Goal: Task Accomplishment & Management: Manage account settings

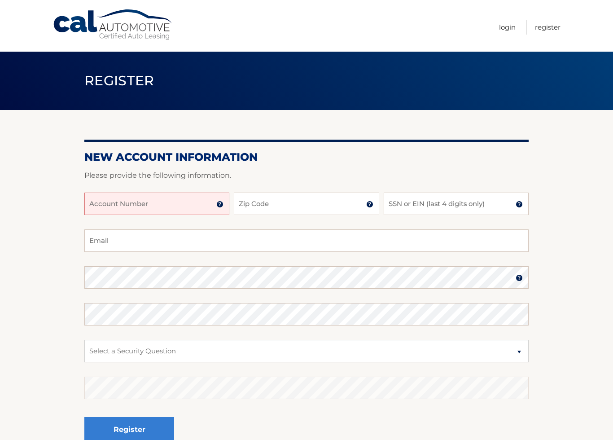
click at [153, 203] on input "Account Number" at bounding box center [156, 203] width 145 height 22
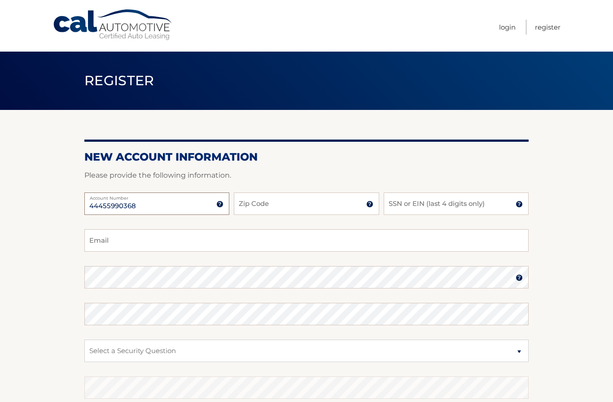
type input "44455990368"
click at [273, 206] on input "Zip Code" at bounding box center [306, 203] width 145 height 22
type input "33435"
click at [403, 209] on input "SSN or EIN (last 4 digits only)" at bounding box center [456, 203] width 145 height 22
type input "0"
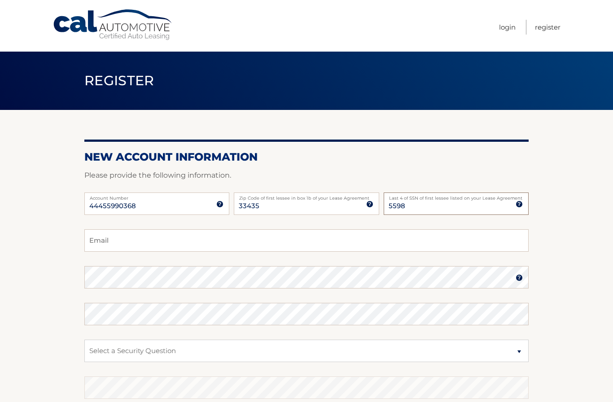
type input "5598"
click at [127, 247] on input "Email" at bounding box center [306, 240] width 444 height 22
type input "becvac@yahoo.com"
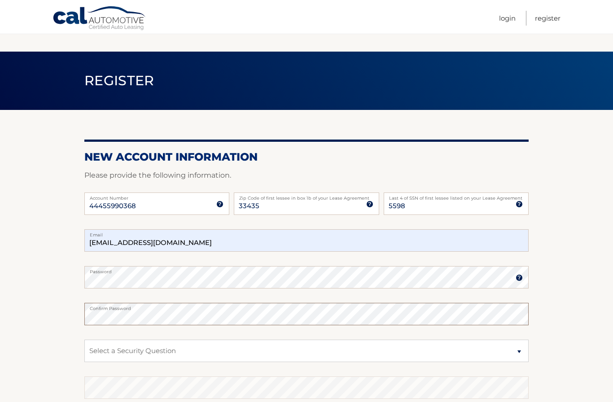
scroll to position [23, 0]
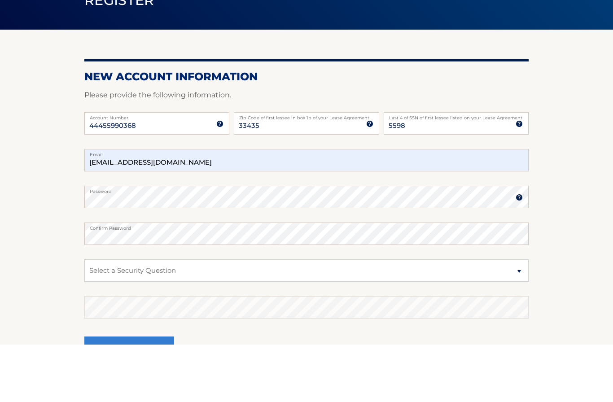
click at [173, 317] on select "Select a Security Question What was the name of your elementary school? What is…" at bounding box center [306, 328] width 444 height 22
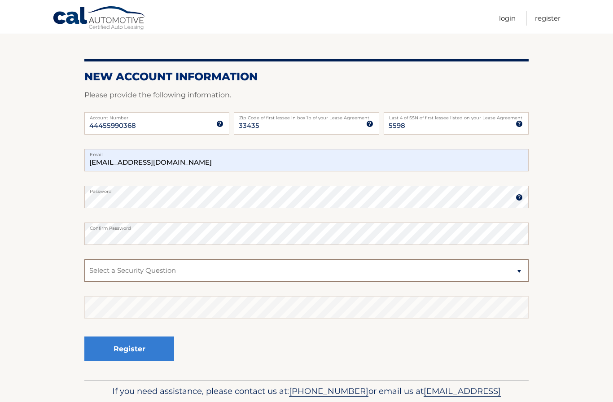
select select "3"
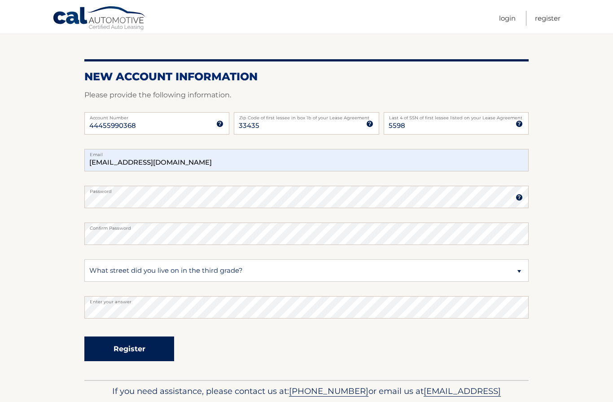
click at [135, 346] on button "Register" at bounding box center [129, 348] width 90 height 25
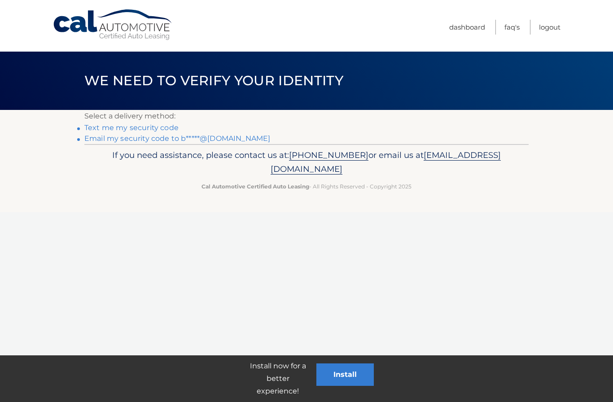
click at [131, 130] on link "Text me my security code" at bounding box center [131, 127] width 94 height 9
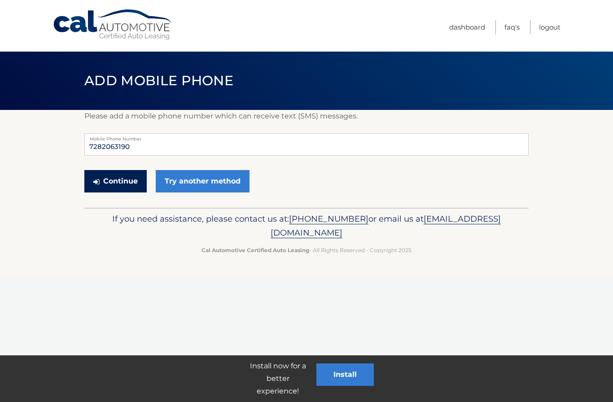
click at [110, 184] on button "Continue" at bounding box center [115, 181] width 62 height 22
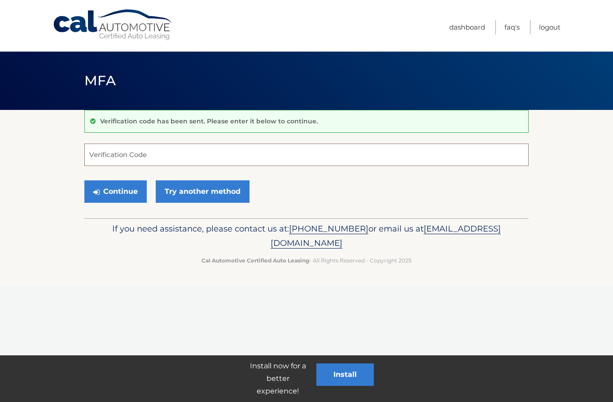
click at [109, 155] on input "Verification Code" at bounding box center [306, 155] width 444 height 22
type input "844848"
click at [117, 190] on button "Continue" at bounding box center [115, 191] width 62 height 22
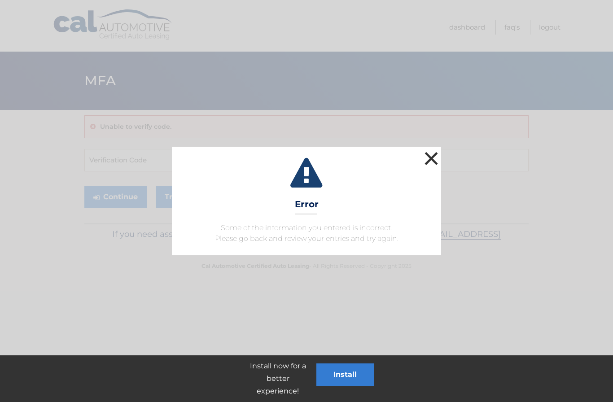
click at [422, 156] on button "×" at bounding box center [431, 158] width 18 height 18
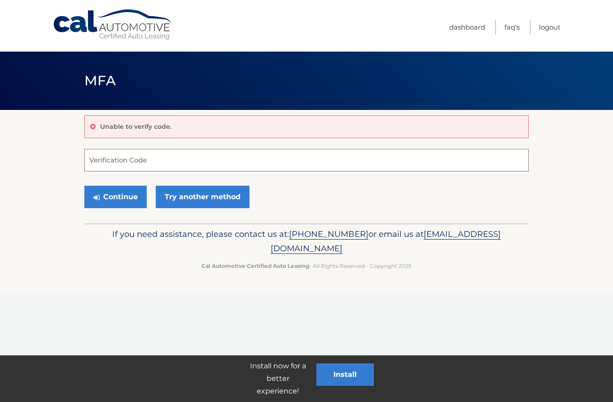
click at [141, 156] on input "Verification Code" at bounding box center [306, 160] width 444 height 22
type input "884848"
click at [116, 201] on button "Continue" at bounding box center [115, 197] width 62 height 22
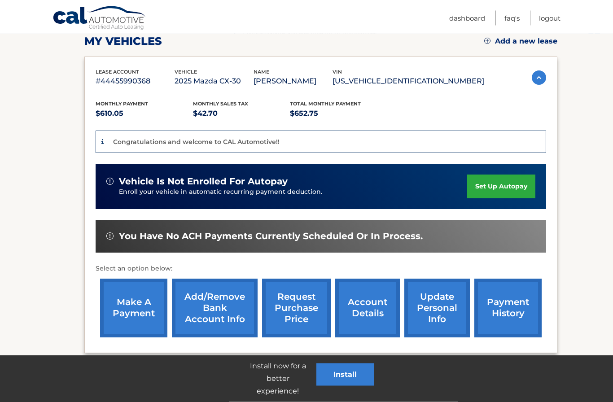
scroll to position [129, 0]
click at [492, 178] on link "set up autopay" at bounding box center [501, 186] width 68 height 24
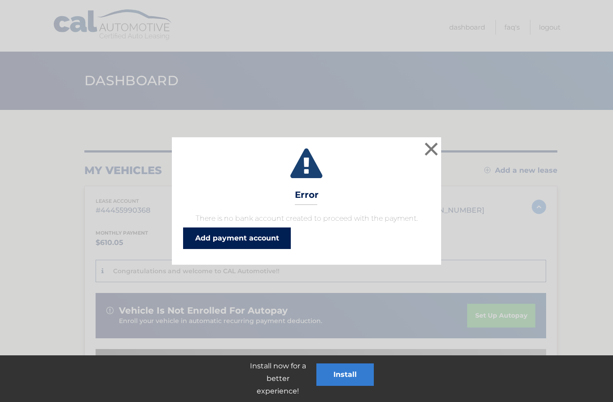
click at [256, 232] on link "Add payment account" at bounding box center [237, 238] width 108 height 22
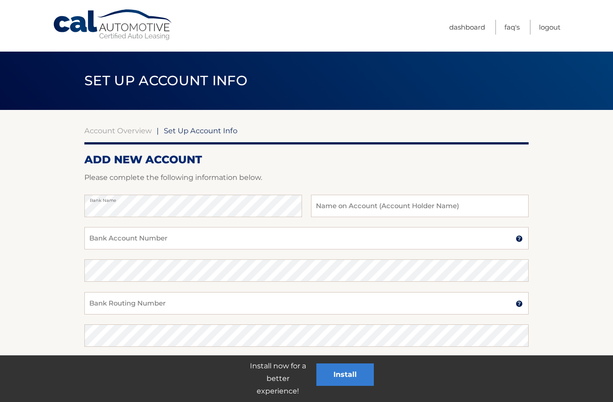
click at [180, 205] on html "Cal Automotive Menu Dashboard FAQ's Logout |" at bounding box center [306, 201] width 613 height 402
type input "Becky Evans"
click at [221, 237] on input "Bank Account Number" at bounding box center [306, 238] width 444 height 22
type input "334028953602"
click at [136, 305] on input "Bank Routing Number" at bounding box center [306, 303] width 444 height 22
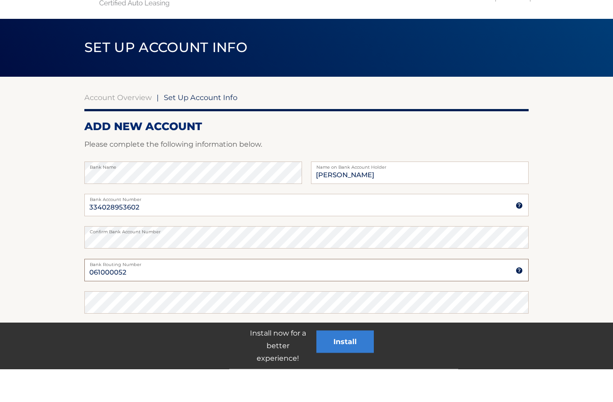
type input "061000052"
click at [307, 357] on div "Account Type Checking Savings" at bounding box center [306, 374] width 444 height 35
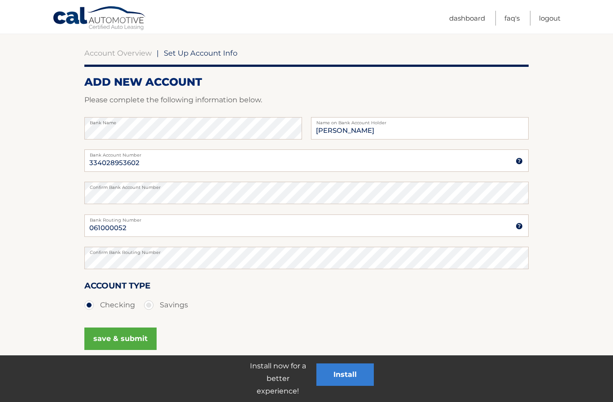
scroll to position [80, 0]
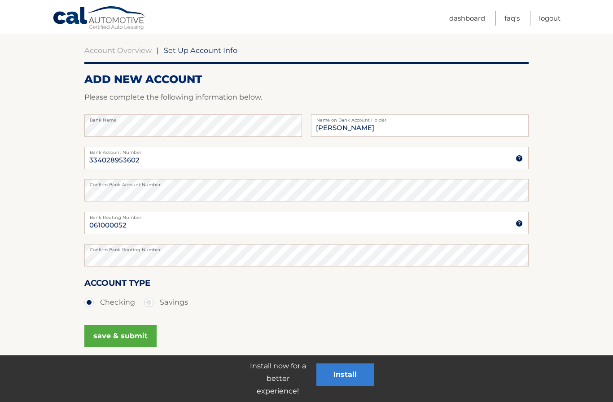
click at [122, 335] on button "save & submit" at bounding box center [120, 336] width 72 height 22
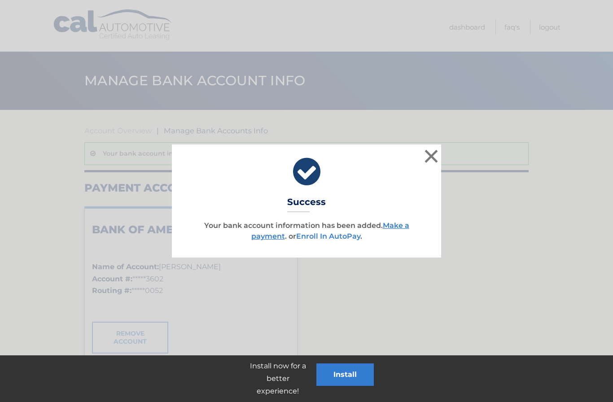
click at [333, 239] on link "Enroll In AutoPay" at bounding box center [328, 236] width 64 height 9
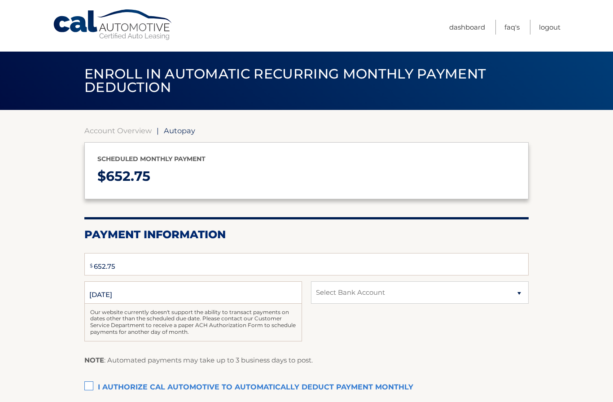
select select "NDk5ODY1NzAtOTAxOC00NGY4LWJiZjEtMWNiNmI1NjNhMjA3"
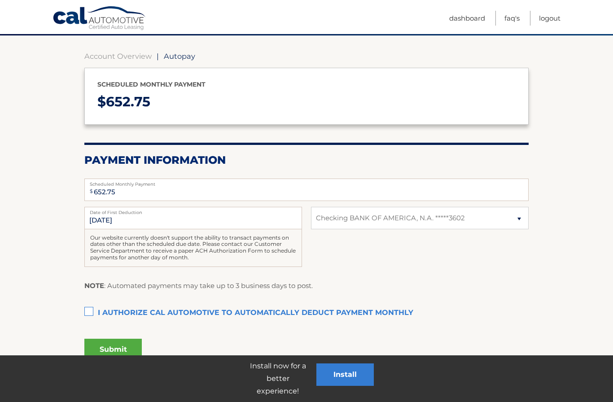
scroll to position [74, 0]
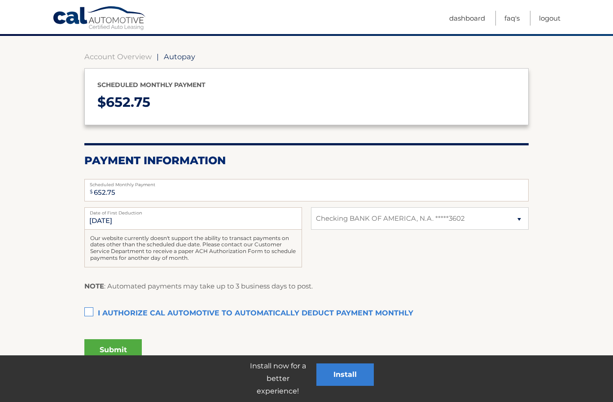
click at [89, 311] on label "I authorize cal automotive to automatically deduct payment monthly This checkbo…" at bounding box center [306, 314] width 444 height 18
click at [0, 0] on input "I authorize cal automotive to automatically deduct payment monthly This checkbo…" at bounding box center [0, 0] width 0 height 0
click at [118, 349] on button "Submit" at bounding box center [112, 350] width 57 height 22
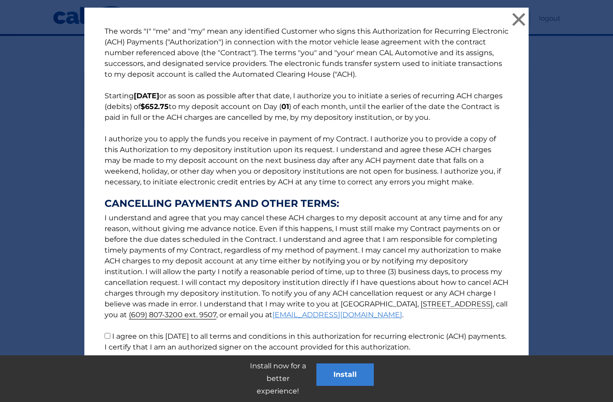
click at [108, 338] on input "I agree on this [DATE] to all terms and conditions in this authorization for re…" at bounding box center [108, 336] width 6 height 6
checkbox input "true"
click at [271, 384] on button "Accept" at bounding box center [273, 385] width 40 height 22
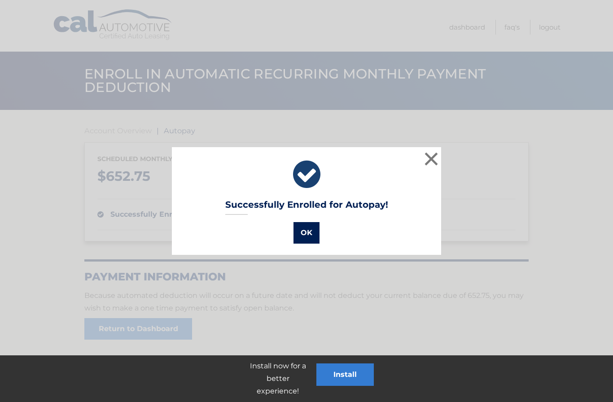
click at [305, 228] on button "OK" at bounding box center [306, 233] width 26 height 22
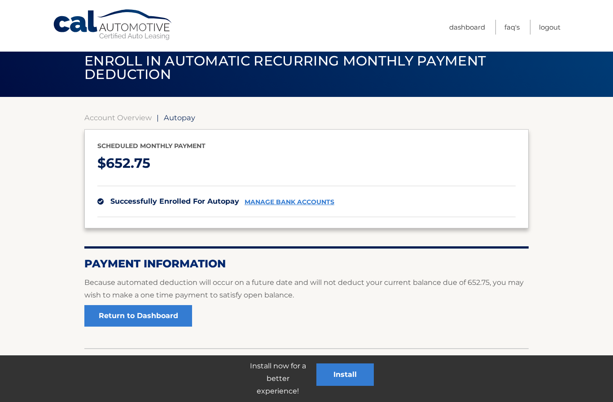
scroll to position [26, 0]
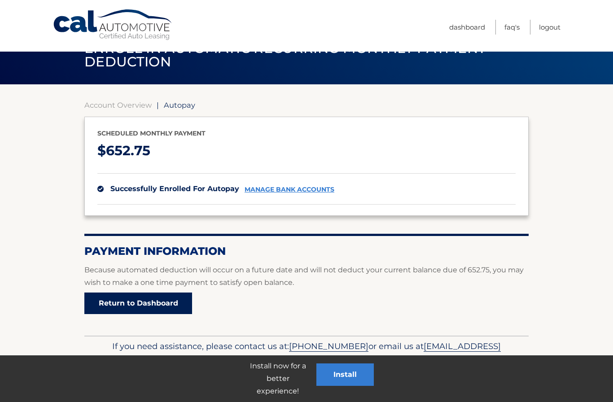
click at [169, 302] on link "Return to Dashboard" at bounding box center [138, 303] width 108 height 22
